Goal: Task Accomplishment & Management: Manage account settings

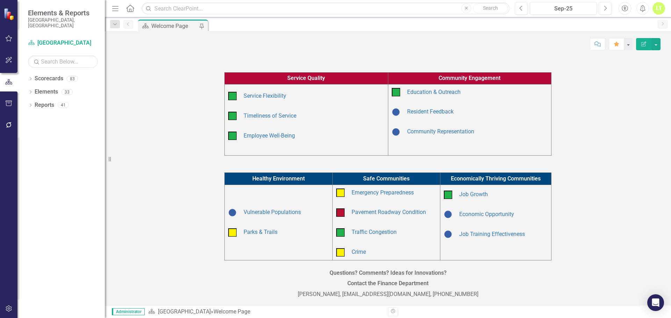
scroll to position [131, 0]
click at [8, 127] on icon "button" at bounding box center [8, 125] width 7 height 6
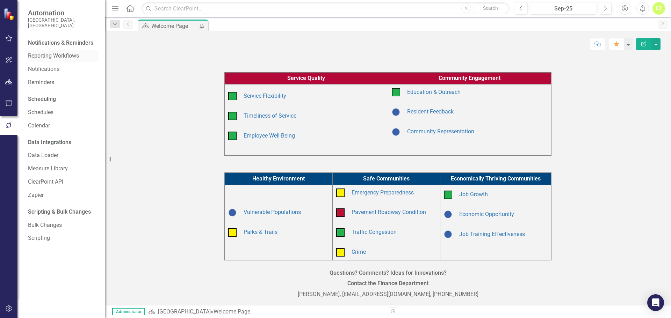
click at [52, 52] on link "Reporting Workflows" at bounding box center [63, 56] width 70 height 8
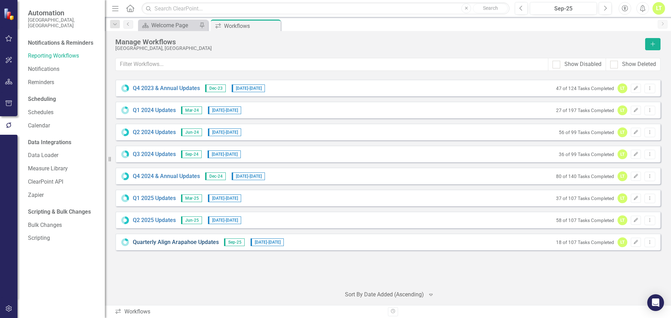
click at [178, 239] on link "Quarterly Align Arapahoe Updates" at bounding box center [176, 243] width 86 height 8
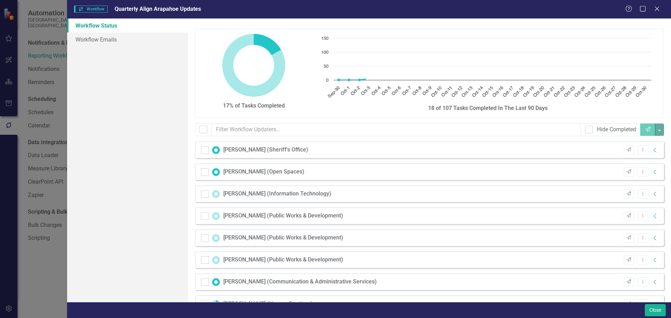
checkbox input "false"
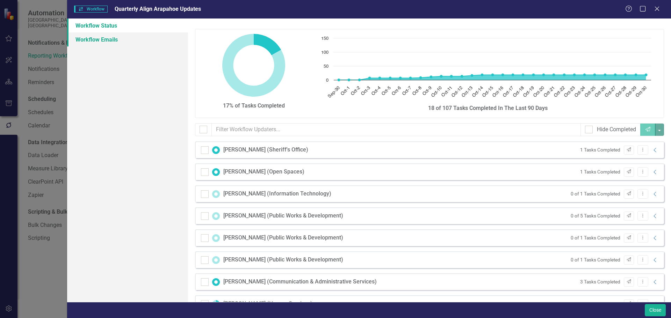
click at [119, 33] on link "Workflow Emails" at bounding box center [127, 40] width 121 height 14
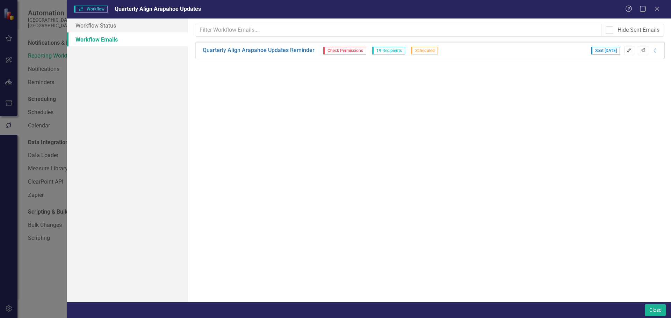
click at [629, 51] on icon "Edit" at bounding box center [629, 50] width 5 height 4
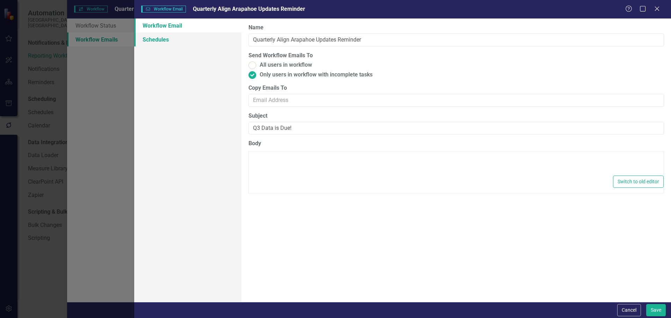
type textarea "<p>Dear {FirstName},</p> <p><u>Q3 data is due [DATE]!</u></p> <p>Please log int…"
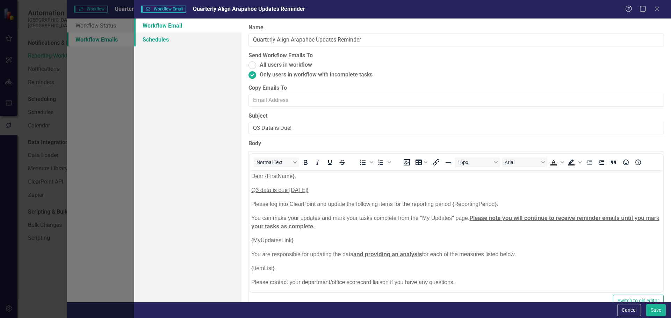
click at [147, 39] on link "Schedules" at bounding box center [187, 40] width 107 height 14
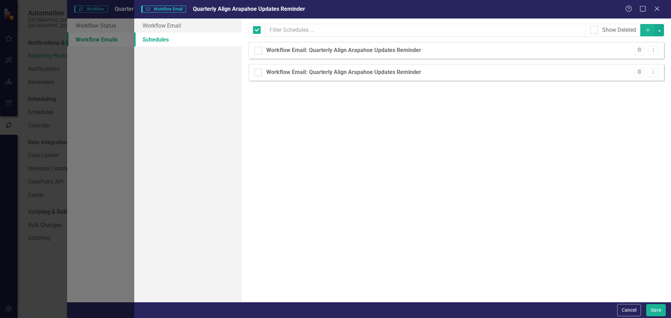
checkbox input "false"
click at [237, 27] on link "Workflow Email" at bounding box center [187, 26] width 107 height 14
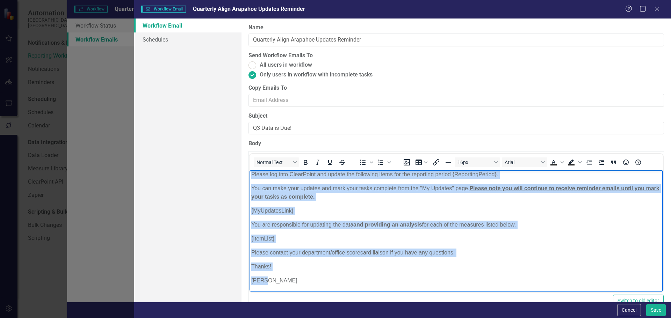
scroll to position [16, 0]
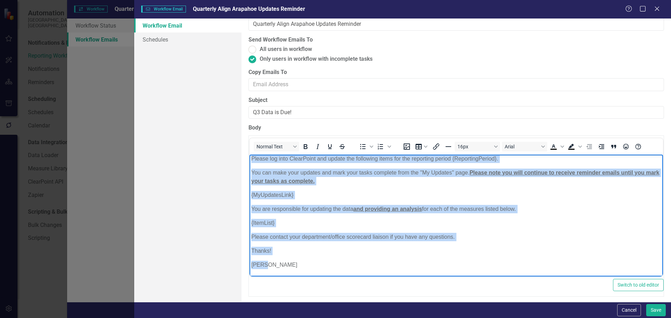
drag, startPoint x: 251, startPoint y: 159, endPoint x: 442, endPoint y: 318, distance: 247.7
click at [442, 277] on html "Dear {FirstName}, Q3 data is due [DATE]! Please log into ClearPoint and update …" at bounding box center [457, 201] width 414 height 152
copy body "Dear {FirstName}, Q3 data is due [DATE]! Please log into ClearPoint and update …"
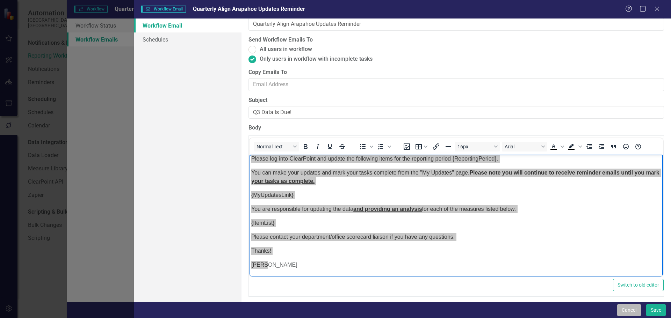
click at [629, 313] on button "Cancel" at bounding box center [629, 310] width 24 height 12
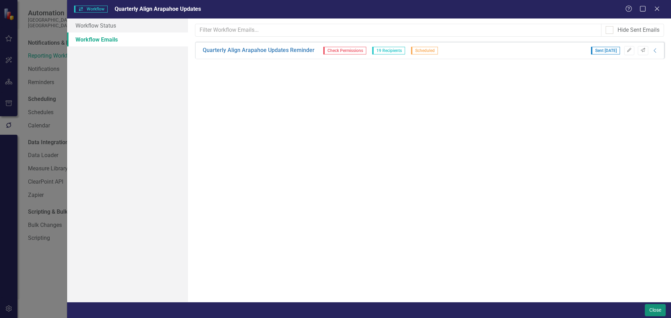
click at [652, 308] on button "Close" at bounding box center [655, 310] width 21 height 12
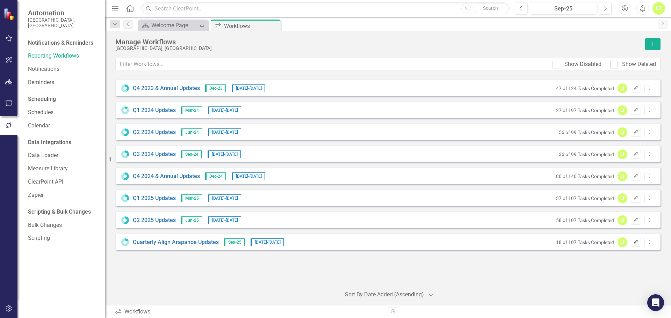
click at [639, 243] on button "Edit" at bounding box center [636, 242] width 10 height 9
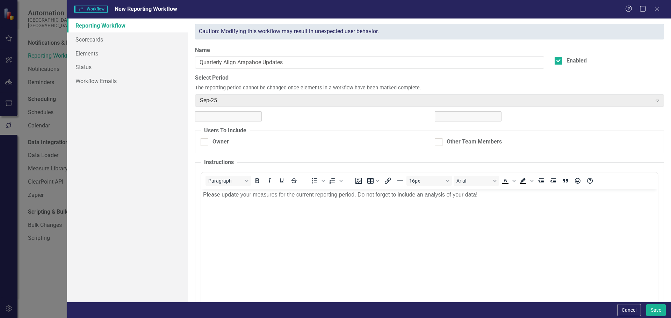
scroll to position [0, 0]
checkbox input "true"
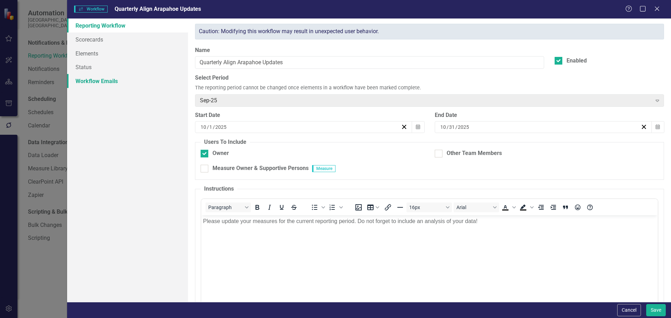
click at [86, 81] on link "Workflow Emails" at bounding box center [127, 81] width 121 height 14
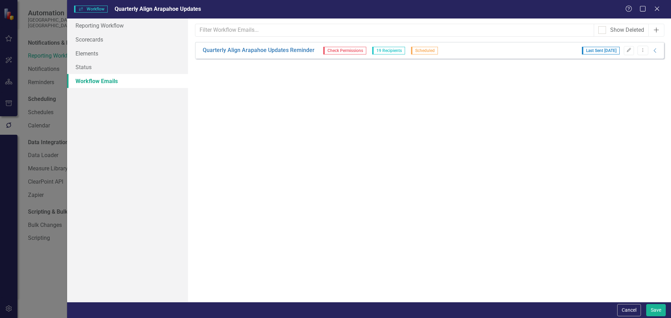
click at [656, 34] on button "Add" at bounding box center [656, 30] width 16 height 13
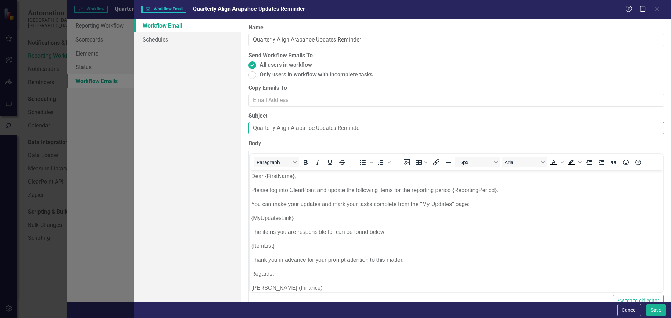
click at [370, 127] on input "Quarterly Align Arapahoe Updates Reminder" at bounding box center [457, 128] width 416 height 13
type input "Q3 Data is Due [DATE]!"
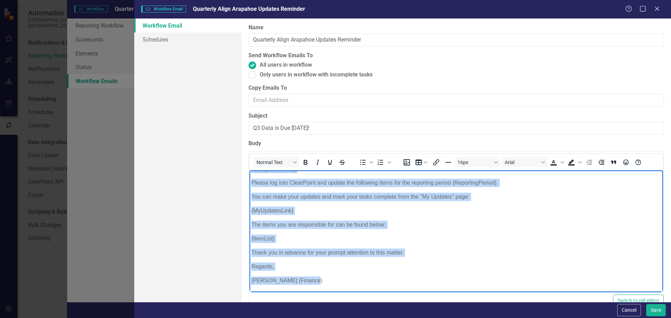
scroll to position [16, 0]
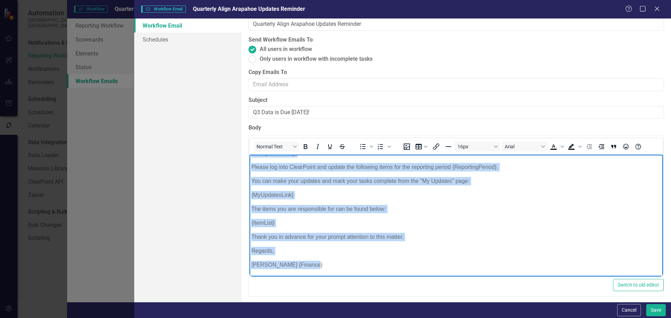
drag, startPoint x: 251, startPoint y: 156, endPoint x: 499, endPoint y: 335, distance: 305.5
click at [499, 277] on html "Dear {FirstName}, Please log into ClearPoint and update the following items for…" at bounding box center [457, 212] width 414 height 129
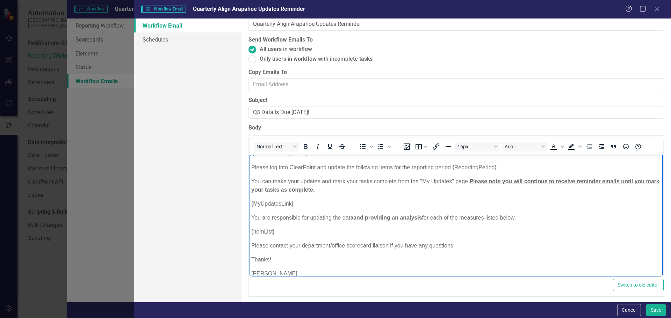
scroll to position [0, 0]
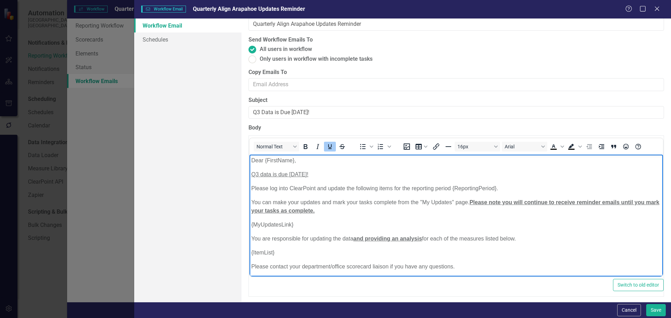
drag, startPoint x: 356, startPoint y: 173, endPoint x: 292, endPoint y: 174, distance: 64.3
click at [292, 174] on p "Q3 data is due [DATE]!" at bounding box center [456, 175] width 410 height 8
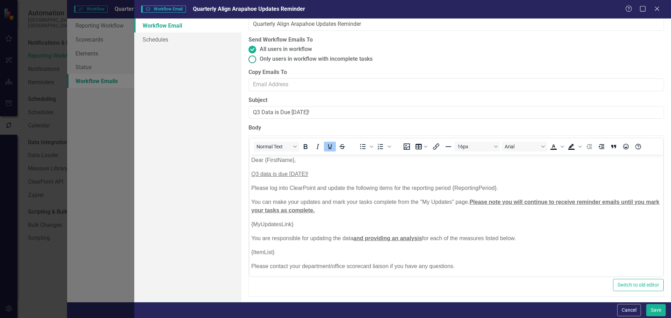
click at [338, 60] on span "Only users in workflow with incomplete tasks" at bounding box center [316, 59] width 113 height 8
click at [258, 60] on input "Only users in workflow with incomplete tasks" at bounding box center [252, 59] width 11 height 11
radio input "true"
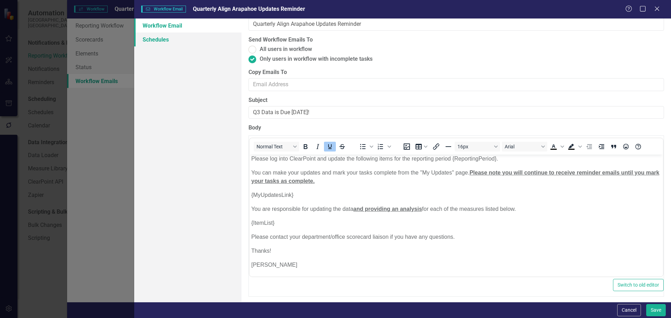
click at [194, 40] on link "Schedules" at bounding box center [187, 40] width 107 height 14
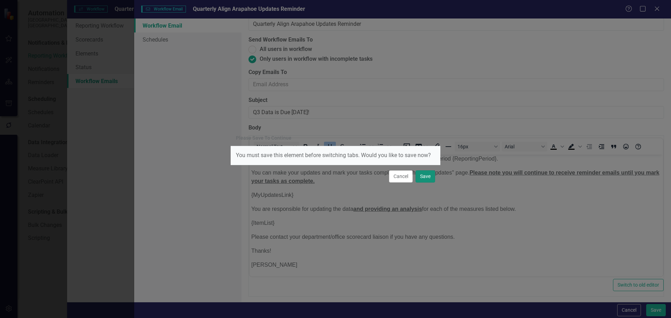
click at [431, 176] on button "Save" at bounding box center [426, 177] width 20 height 12
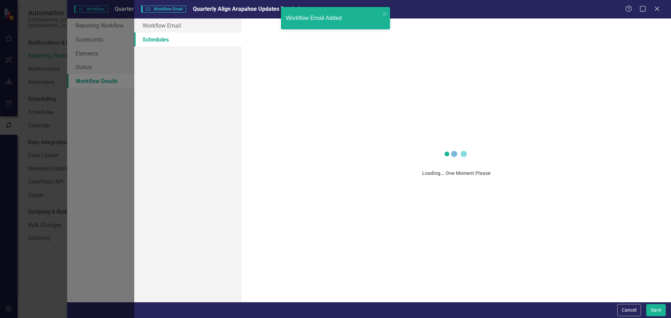
scroll to position [0, 0]
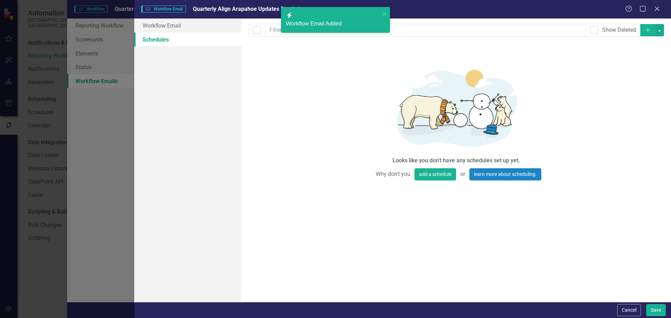
click at [643, 26] on button "Add" at bounding box center [647, 30] width 15 height 12
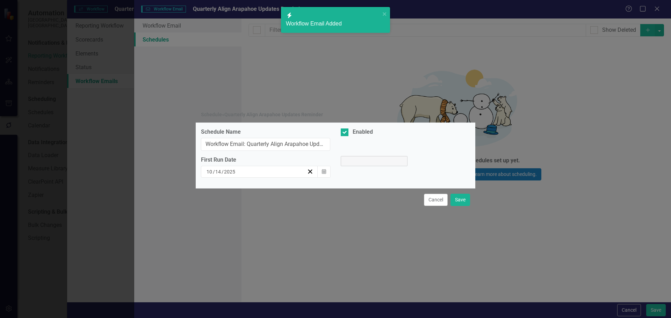
select select "pm"
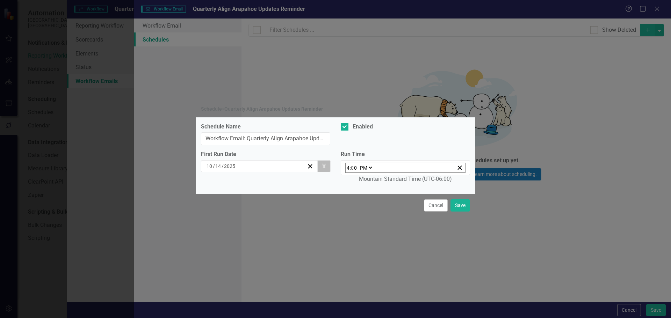
click at [326, 169] on icon "Calendar" at bounding box center [324, 166] width 4 height 5
click at [260, 231] on abbr "15" at bounding box center [263, 228] width 6 height 6
click at [349, 166] on input "4" at bounding box center [347, 167] width 3 height 9
type input "20:00"
type input "8"
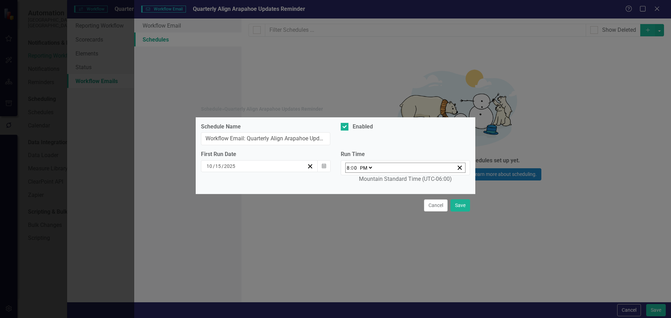
click at [364, 169] on select "AM PM" at bounding box center [365, 167] width 15 height 9
select select "am"
click at [358, 165] on select "AM PM" at bounding box center [365, 167] width 15 height 9
type input "08:00"
click at [461, 200] on button "Save" at bounding box center [461, 206] width 20 height 12
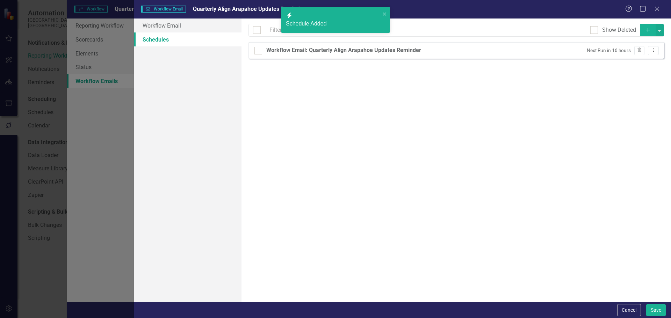
checkbox input "false"
click at [663, 312] on button "Save" at bounding box center [656, 310] width 20 height 12
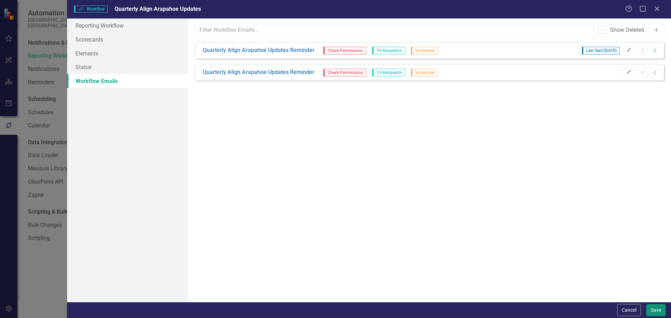
click at [659, 314] on button "Save" at bounding box center [656, 310] width 20 height 12
